Goal: Find specific page/section: Find specific page/section

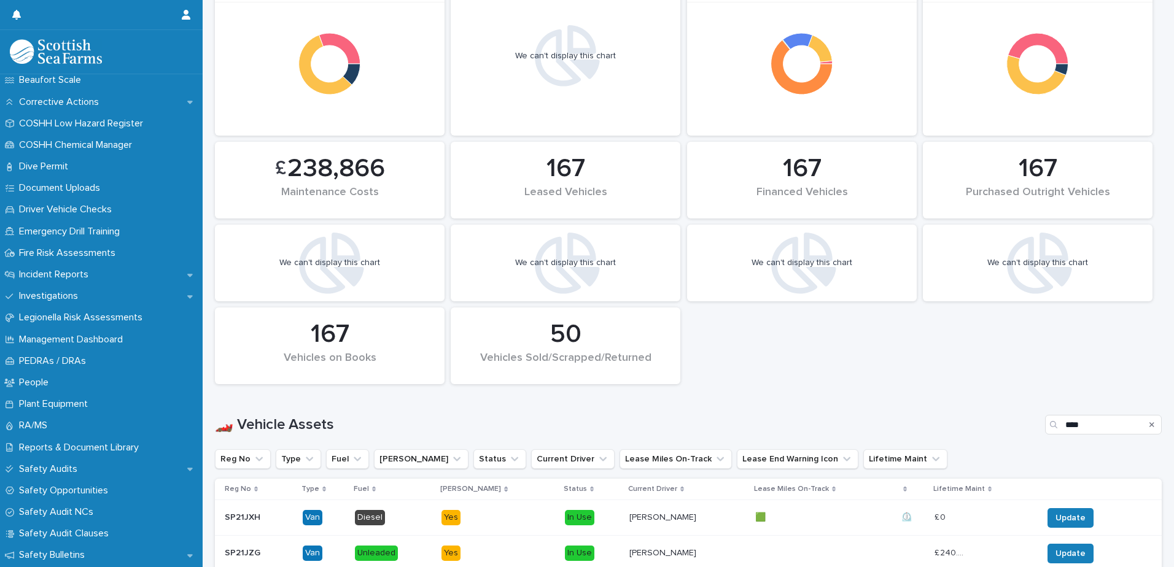
scroll to position [452, 0]
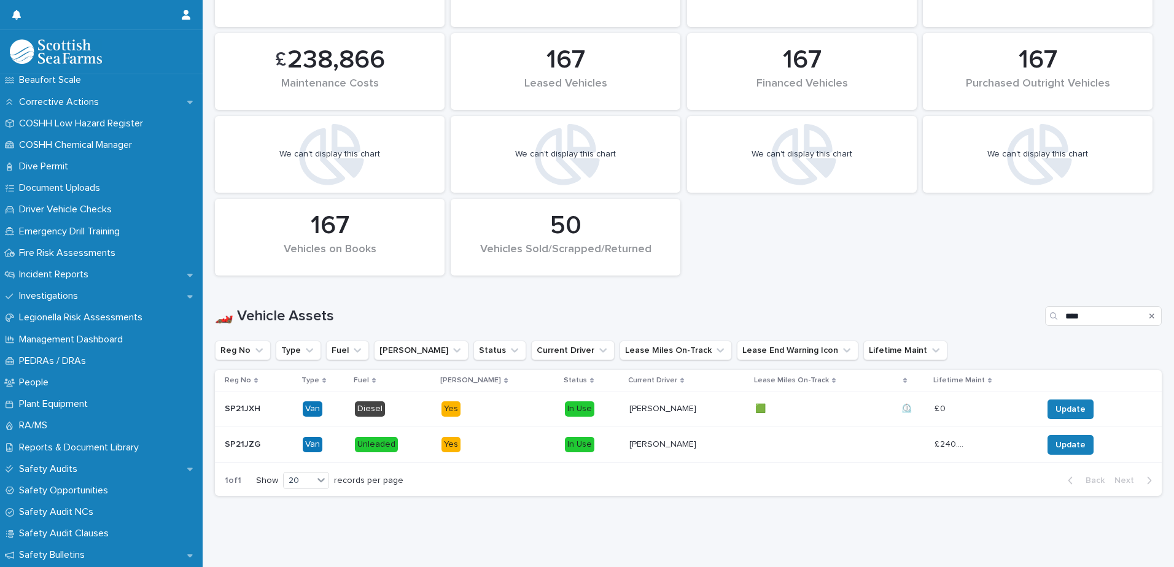
click at [1145, 307] on div "Search" at bounding box center [1152, 316] width 20 height 20
click at [1150, 314] on icon "Search" at bounding box center [1152, 316] width 5 height 5
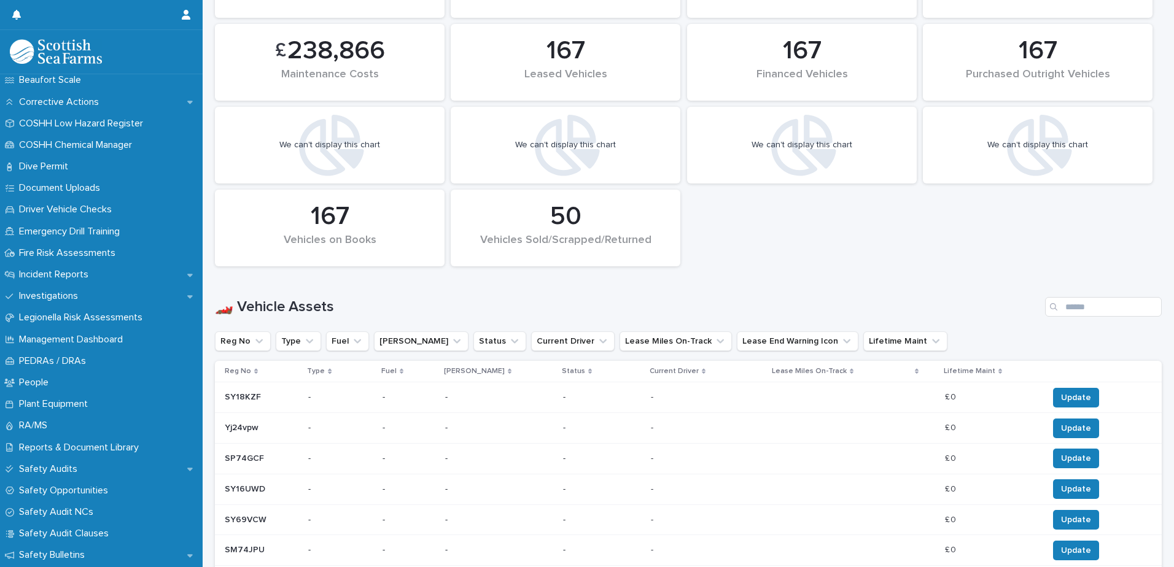
scroll to position [749, 0]
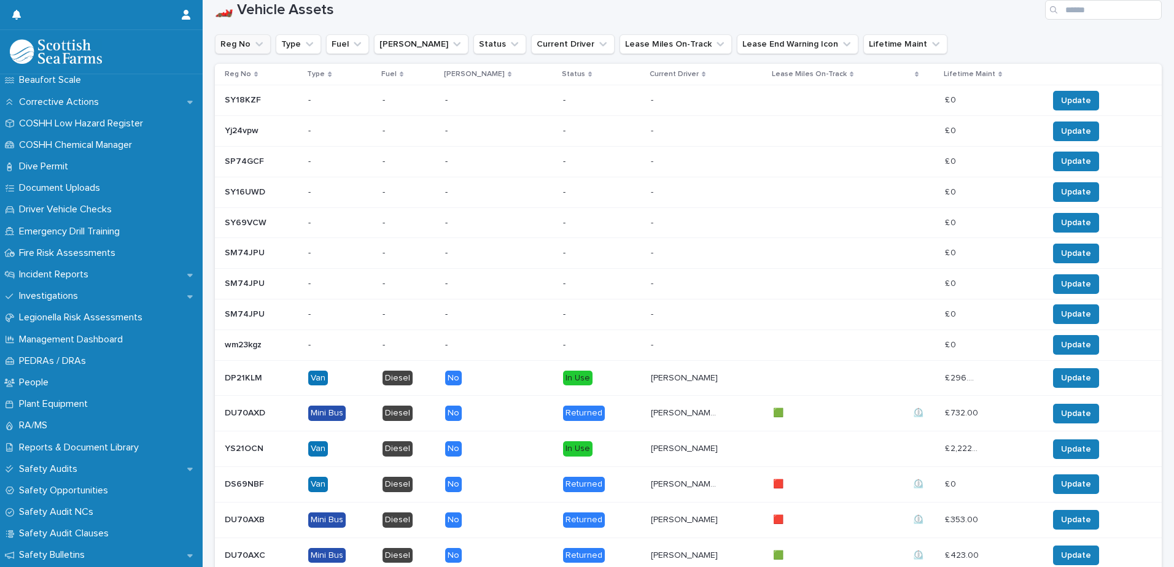
click at [260, 47] on icon "Reg No" at bounding box center [259, 44] width 12 height 12
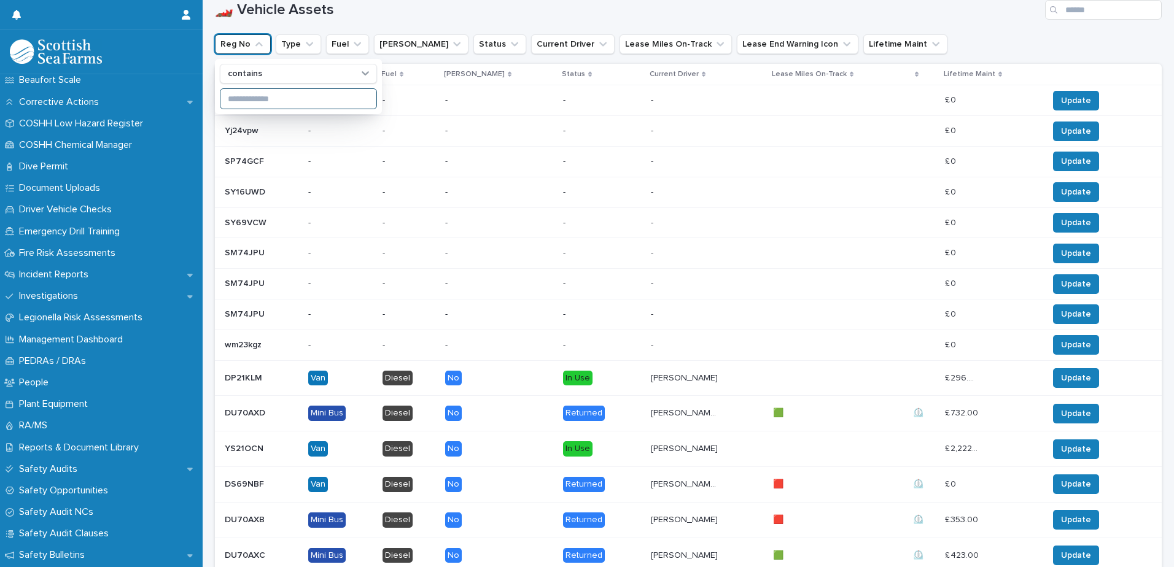
click at [303, 92] on input at bounding box center [298, 99] width 156 height 20
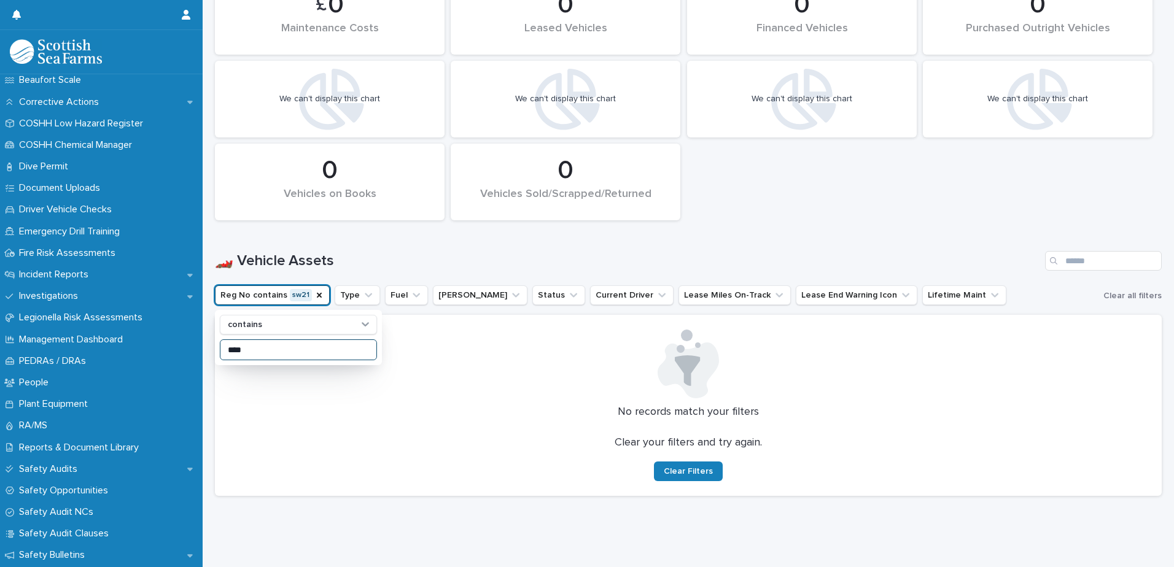
scroll to position [507, 0]
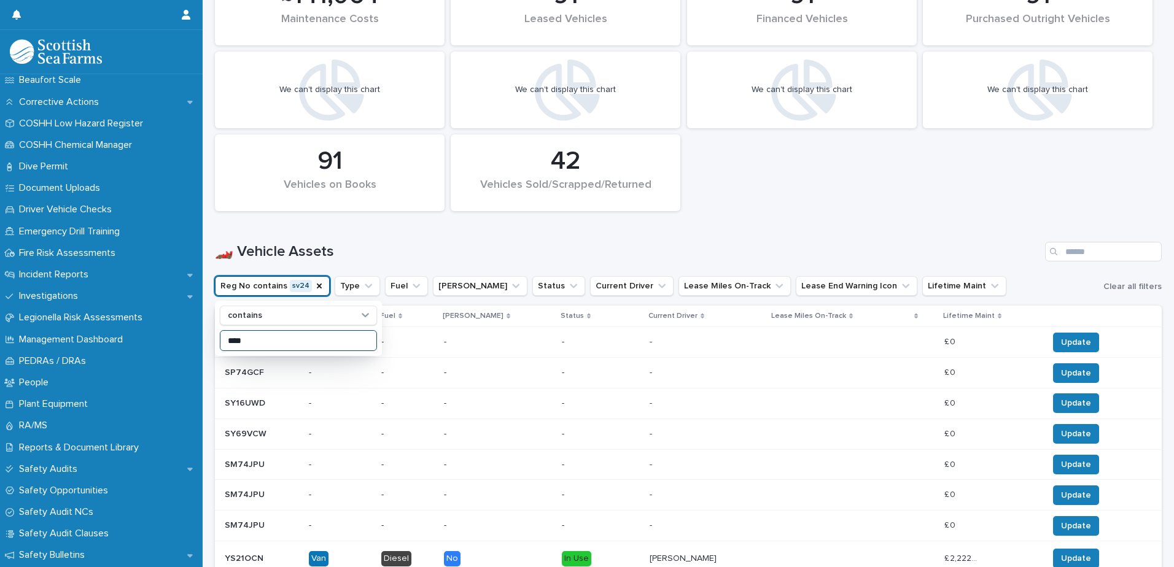
type input "****"
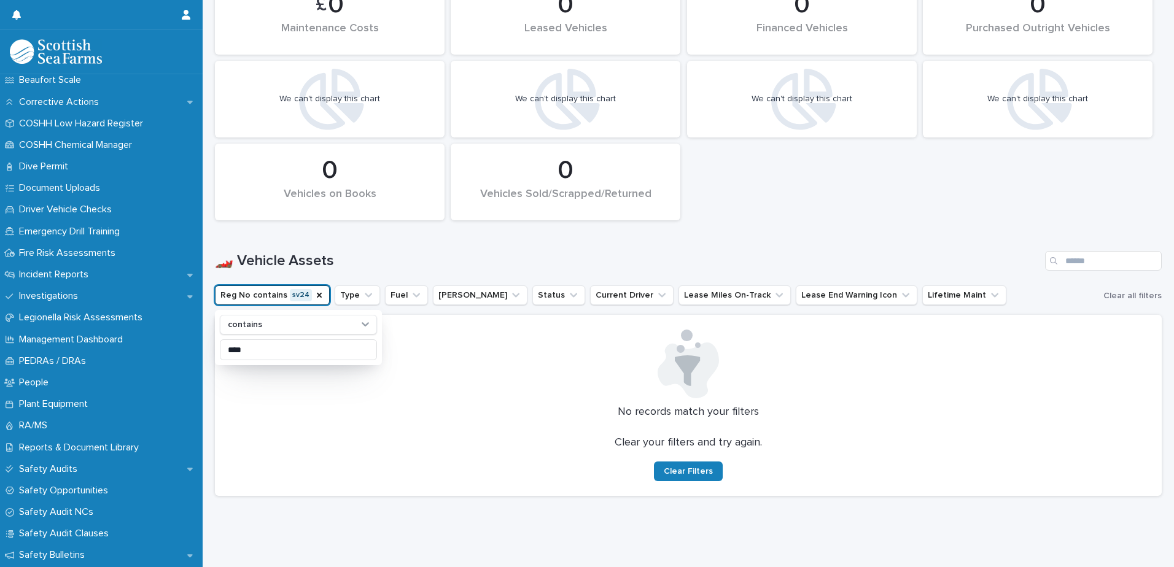
click at [396, 368] on div at bounding box center [689, 364] width 918 height 69
